Goal: Information Seeking & Learning: Learn about a topic

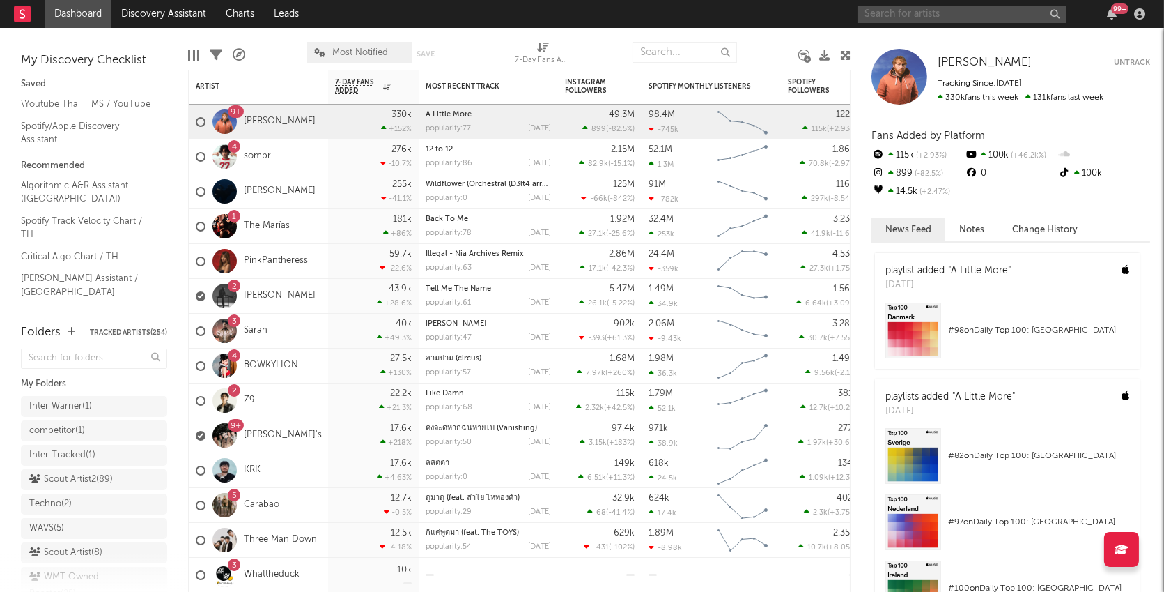
click at [891, 14] on input "text" at bounding box center [962, 14] width 209 height 17
click at [946, 15] on input "trumsey" at bounding box center [962, 14] width 209 height 17
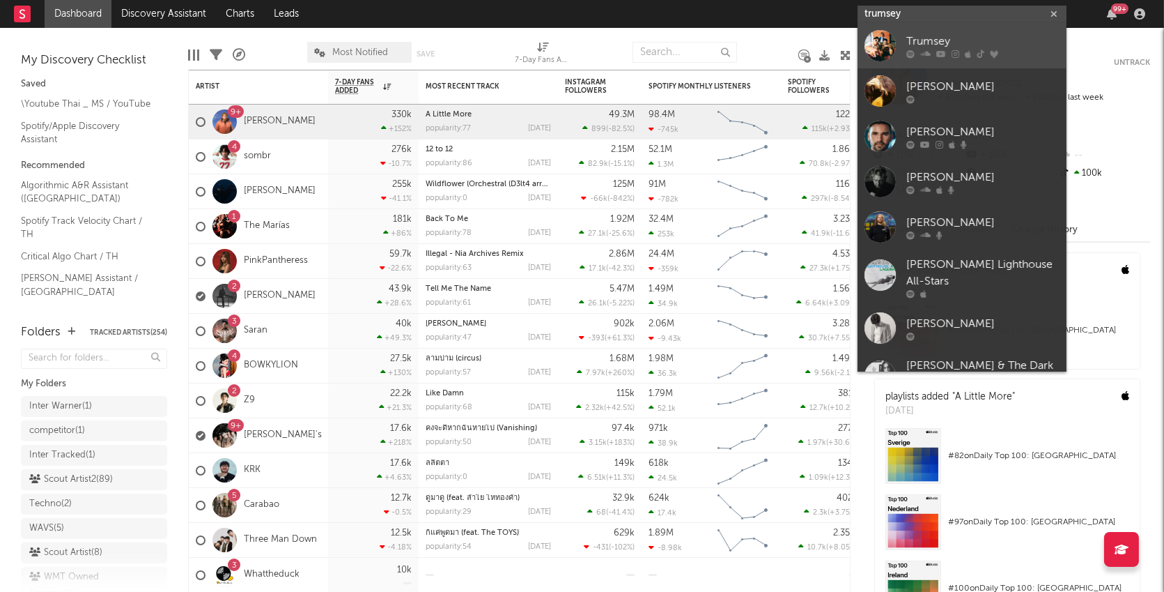
type input "trumsey"
click at [911, 38] on div "Trumsey" at bounding box center [983, 41] width 153 height 17
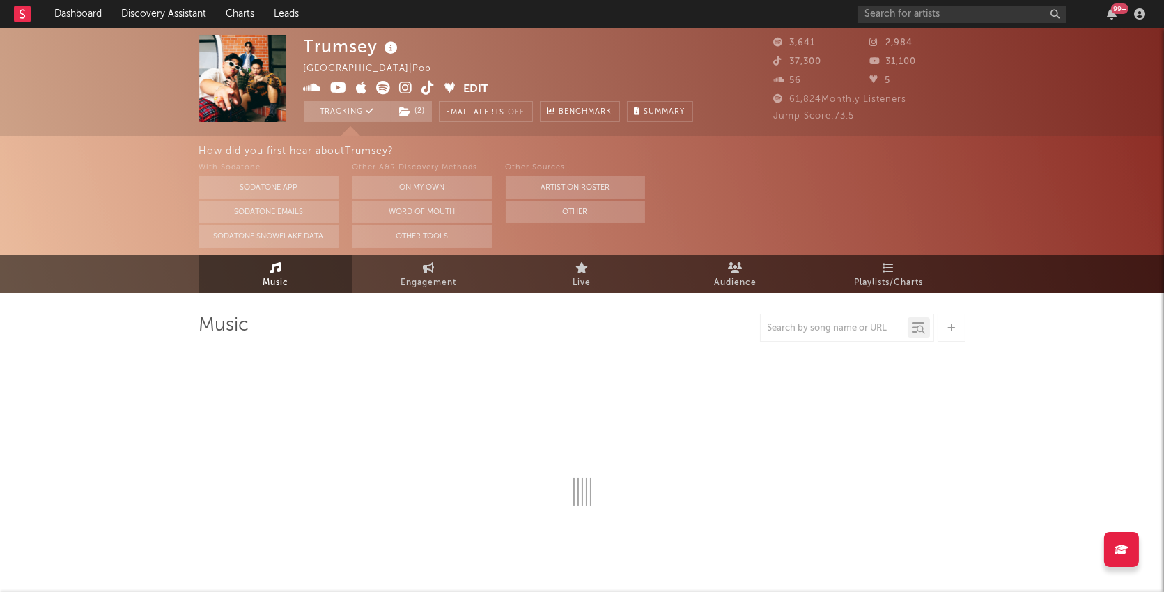
select select "6m"
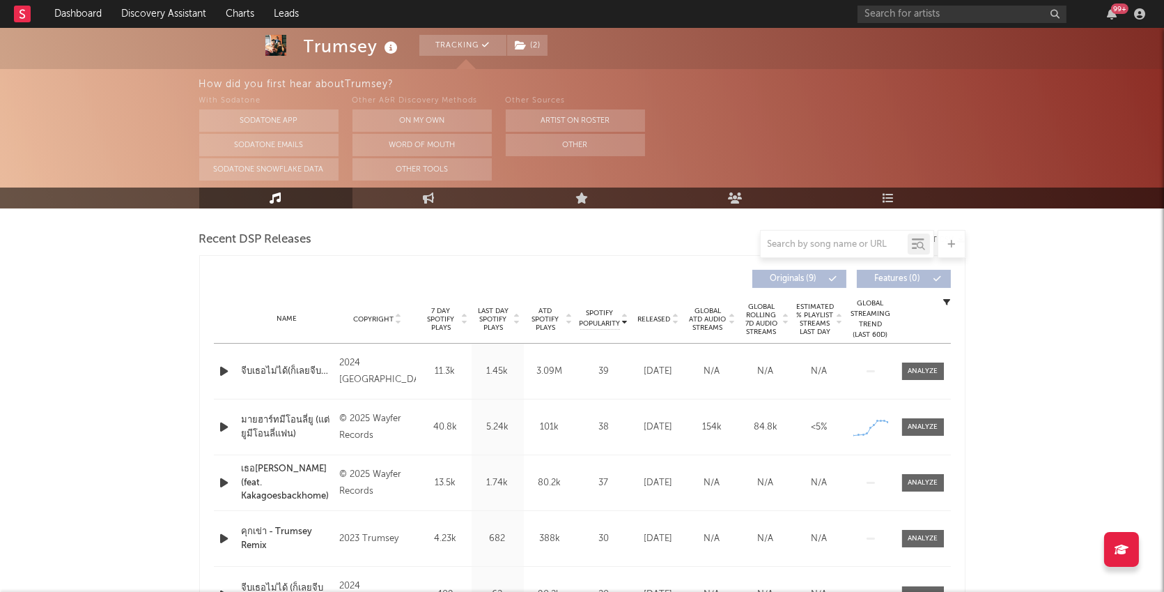
scroll to position [479, 0]
click at [927, 424] on div at bounding box center [923, 426] width 30 height 10
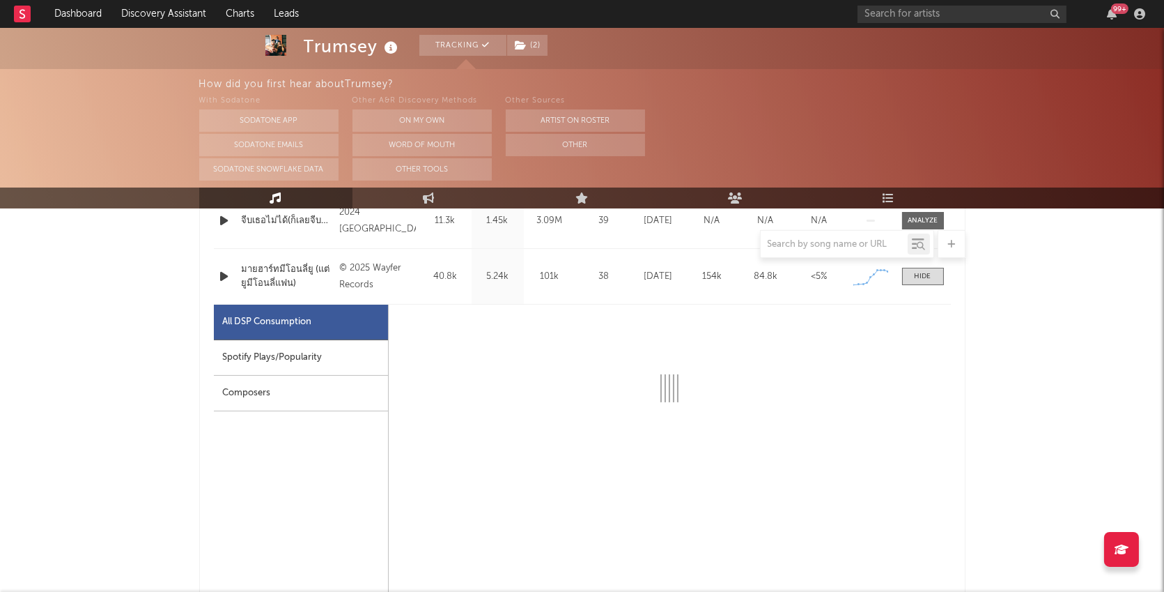
select select "1w"
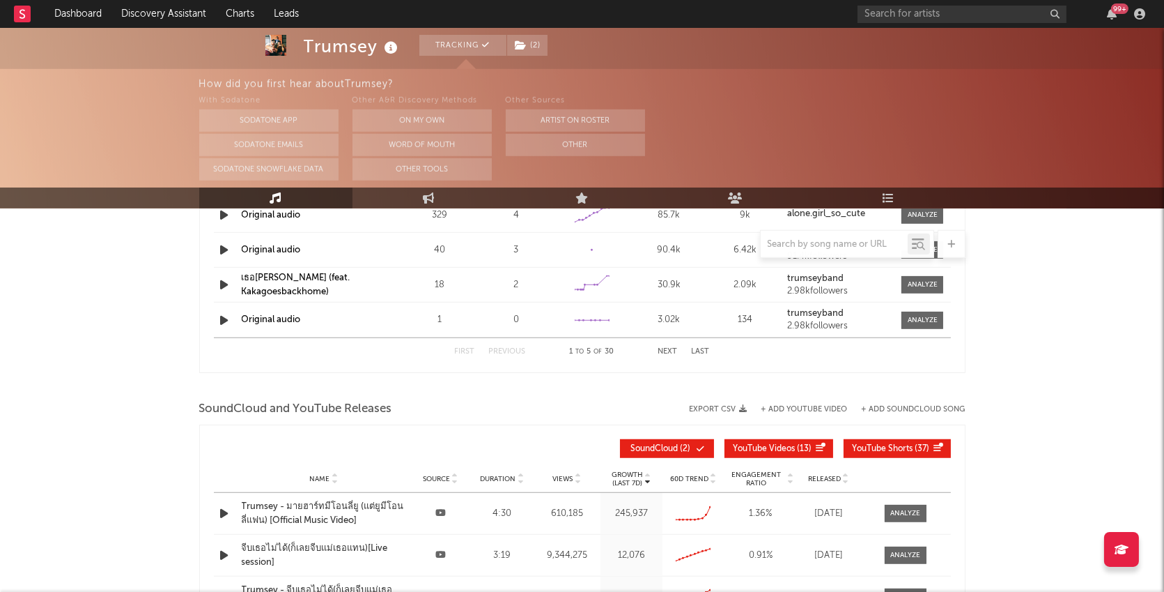
scroll to position [2131, 0]
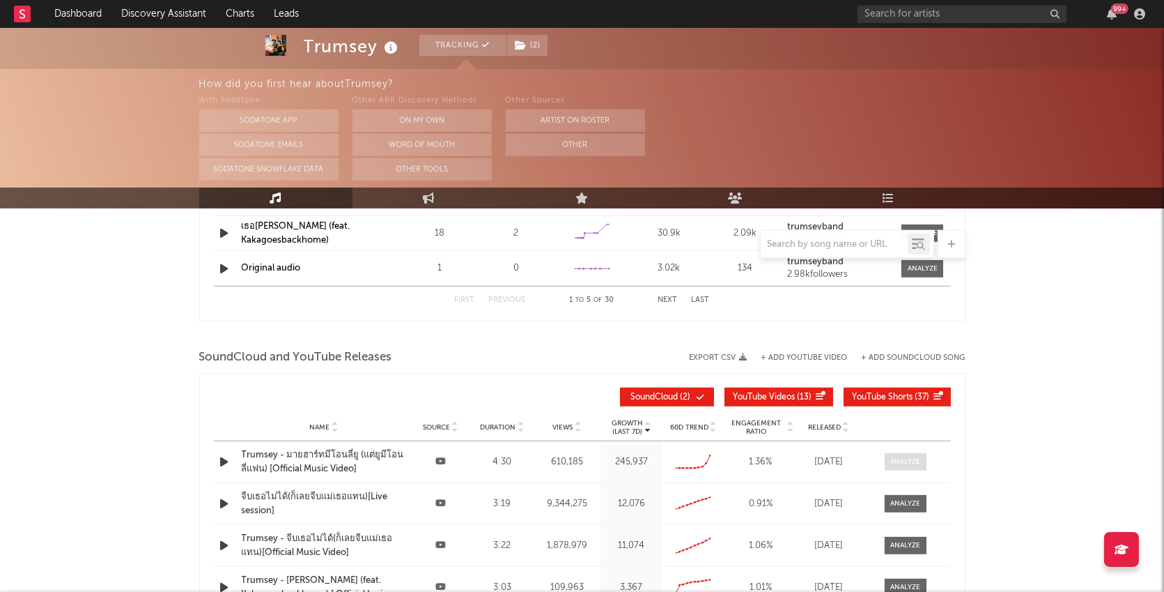
click at [918, 458] on div at bounding box center [905, 461] width 30 height 10
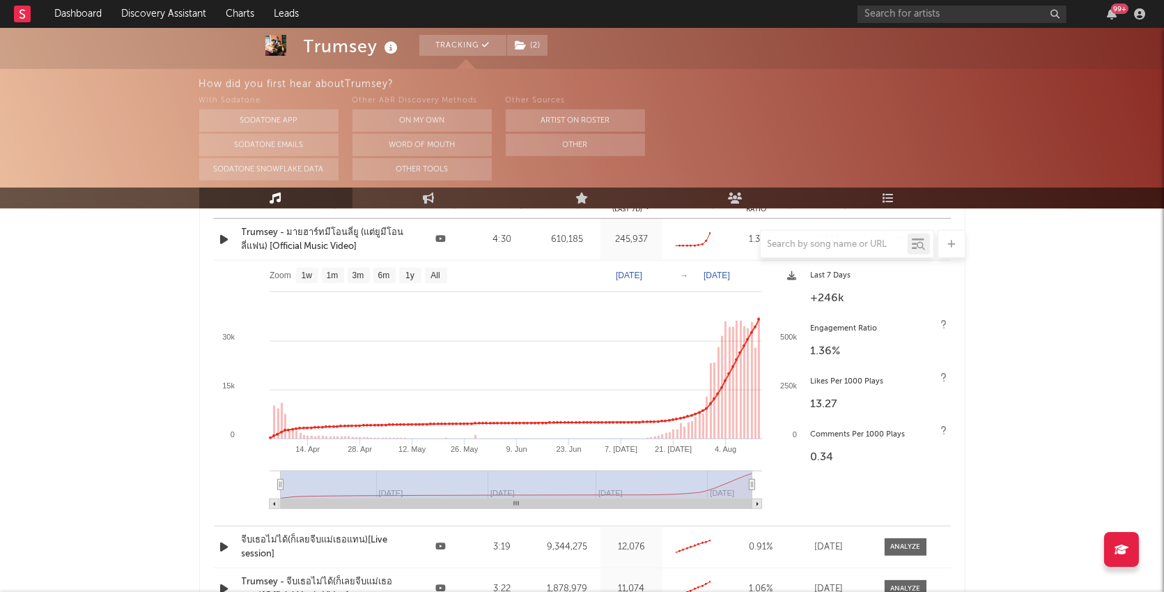
scroll to position [2357, 0]
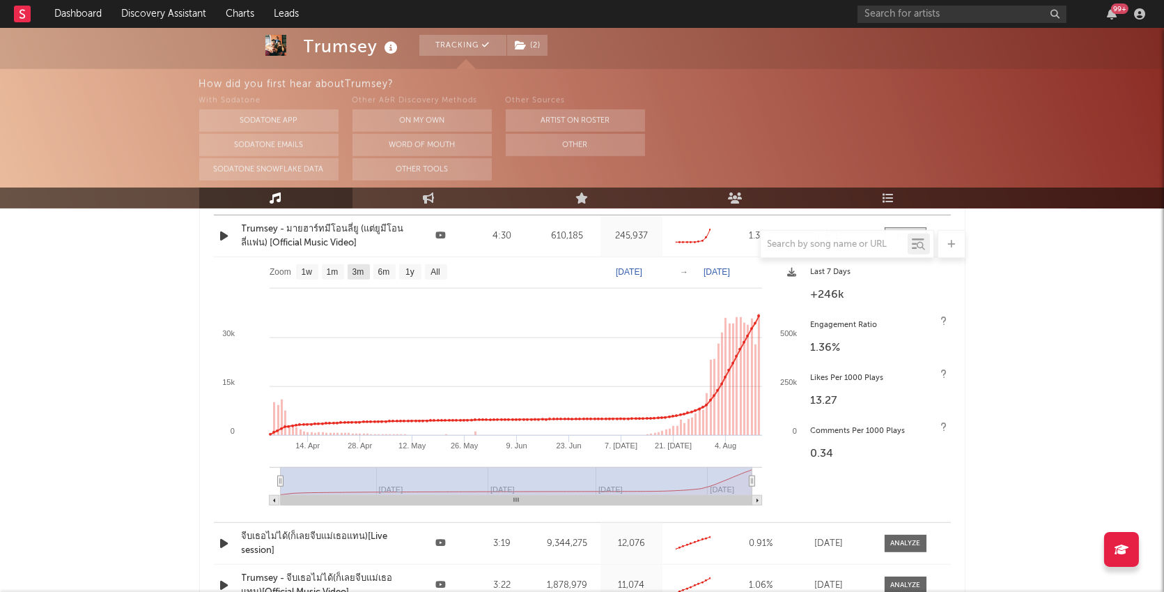
click at [365, 268] on rect at bounding box center [359, 271] width 22 height 15
select select "3m"
type input "[DATE]"
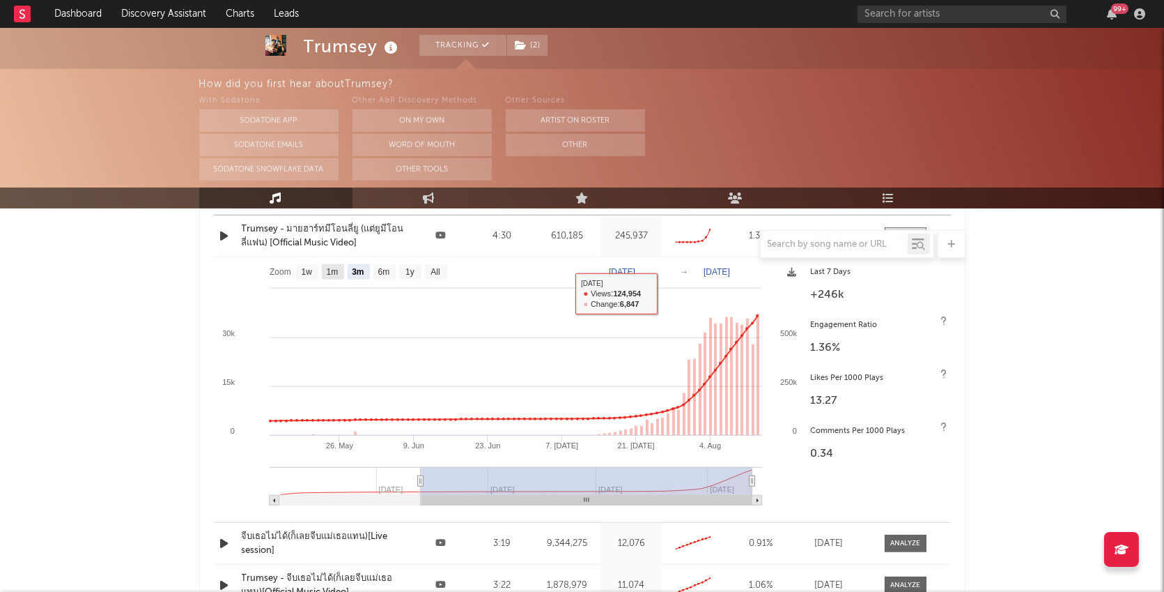
click at [334, 271] on text "1m" at bounding box center [332, 273] width 12 height 10
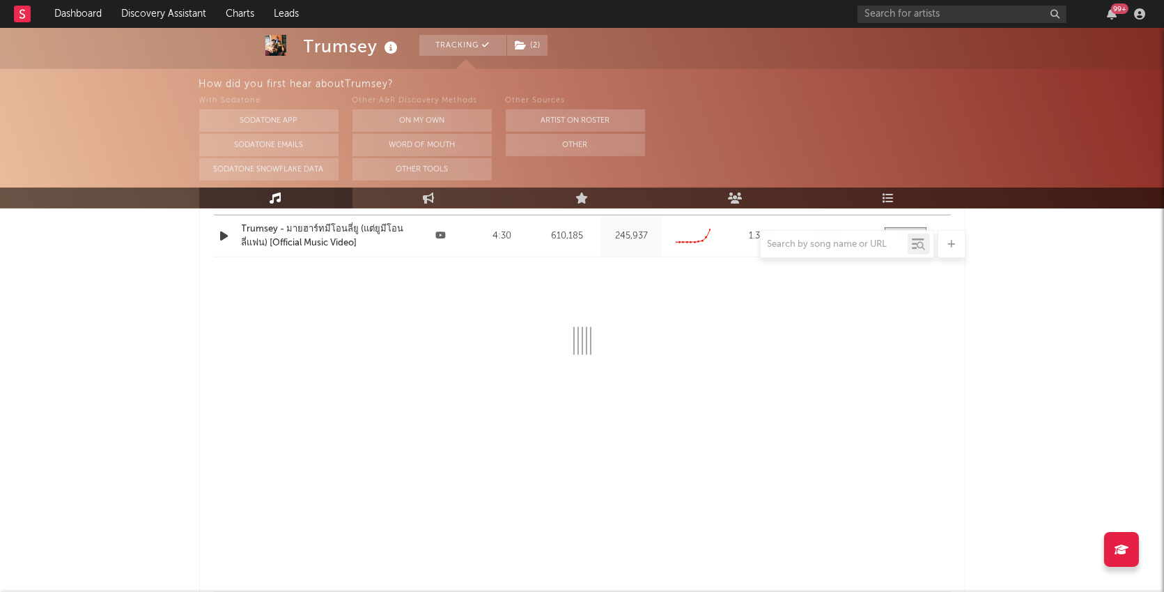
select select "1m"
